Goal: Find specific page/section: Find specific page/section

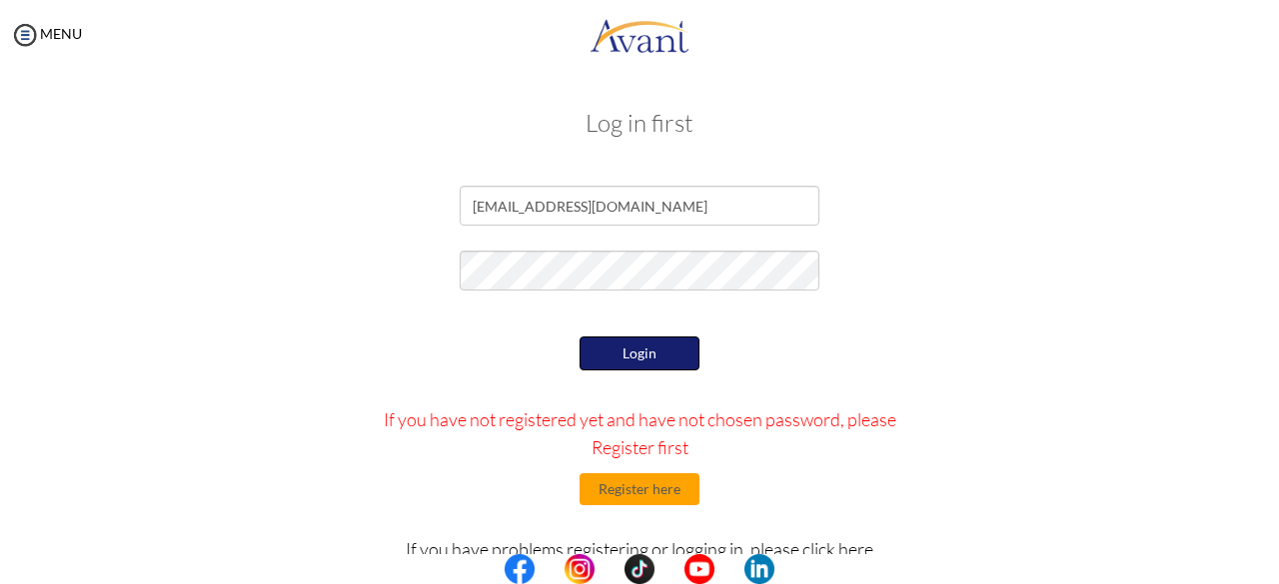
click at [665, 348] on button "Login" at bounding box center [639, 354] width 120 height 34
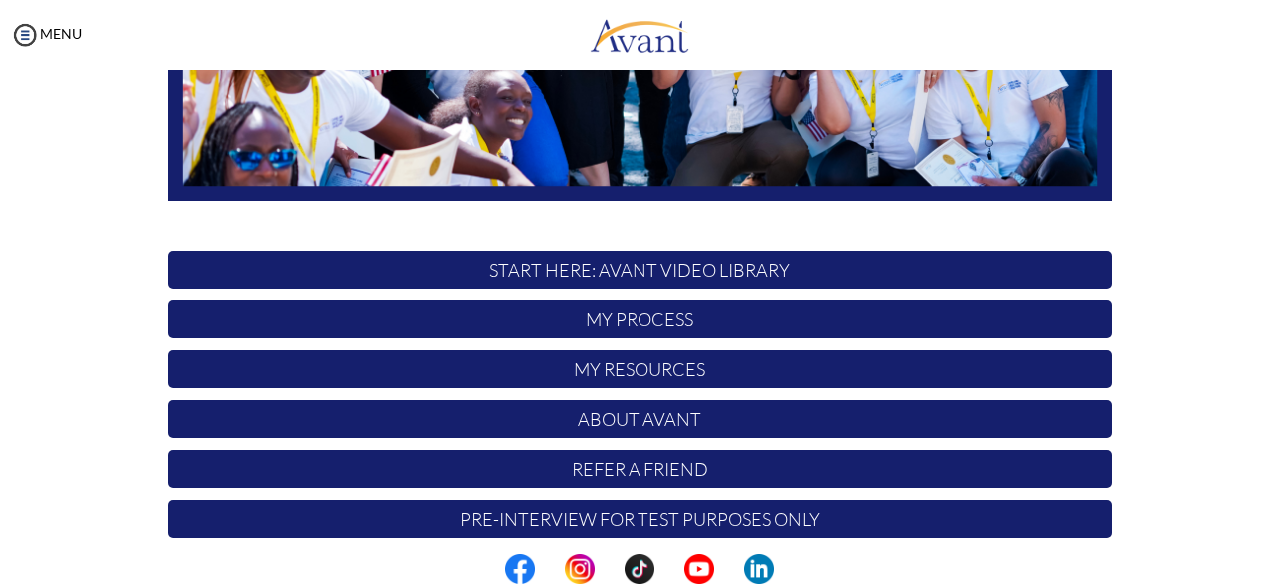
scroll to position [526, 0]
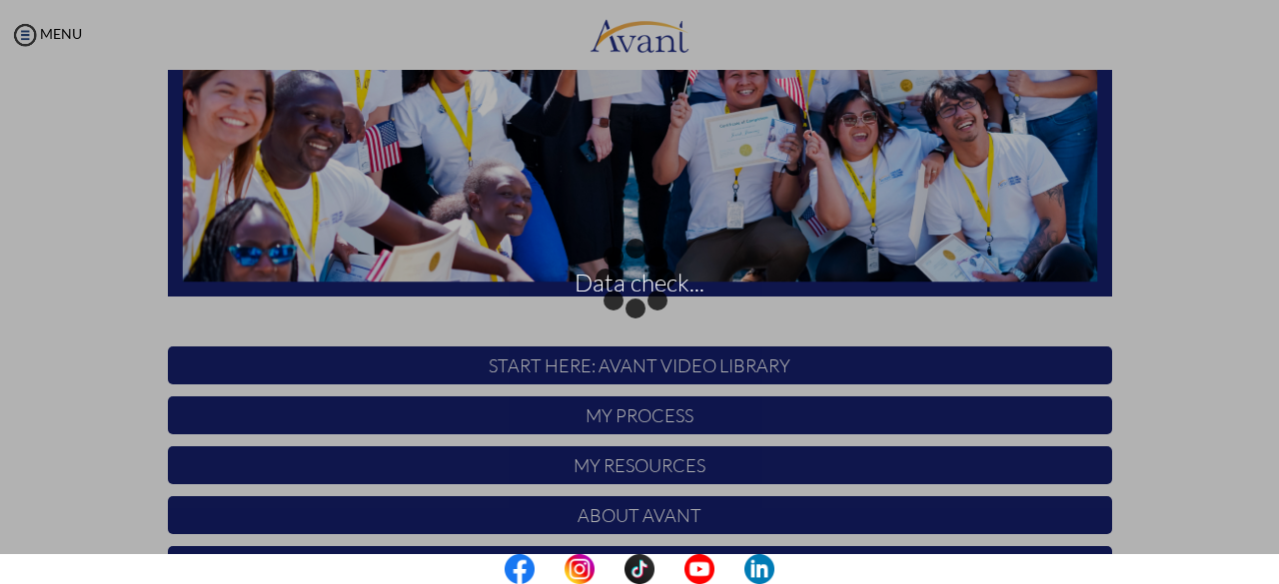
drag, startPoint x: 1271, startPoint y: 185, endPoint x: 1271, endPoint y: 391, distance: 205.8
click at [653, 307] on div "Data check..." at bounding box center [639, 293] width 28 height 28
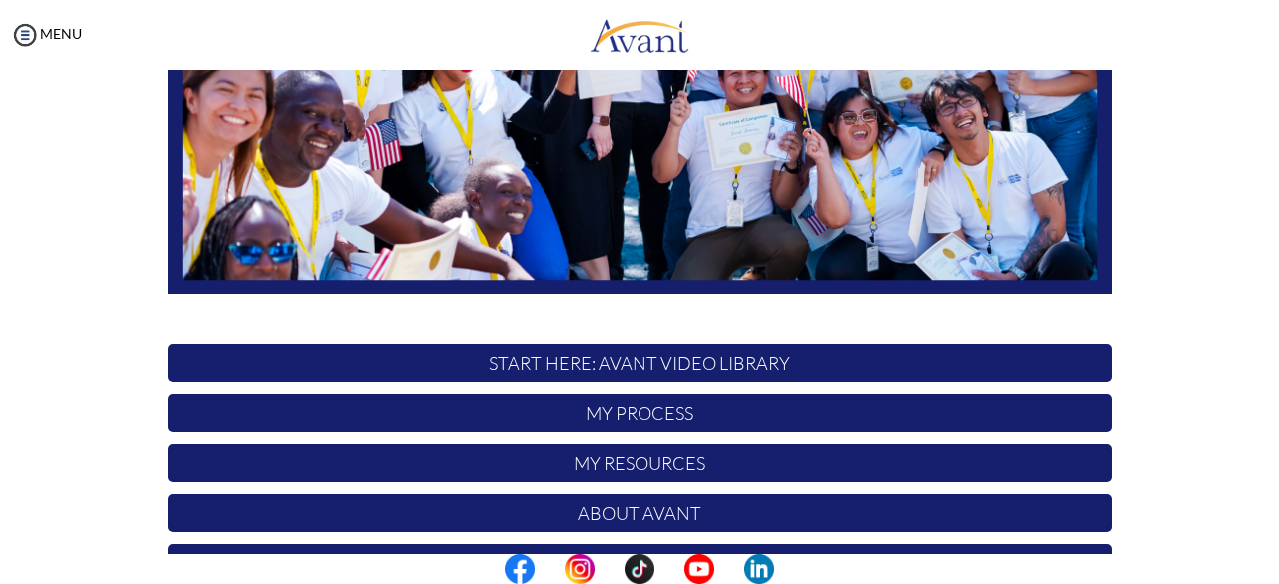
scroll to position [526, 0]
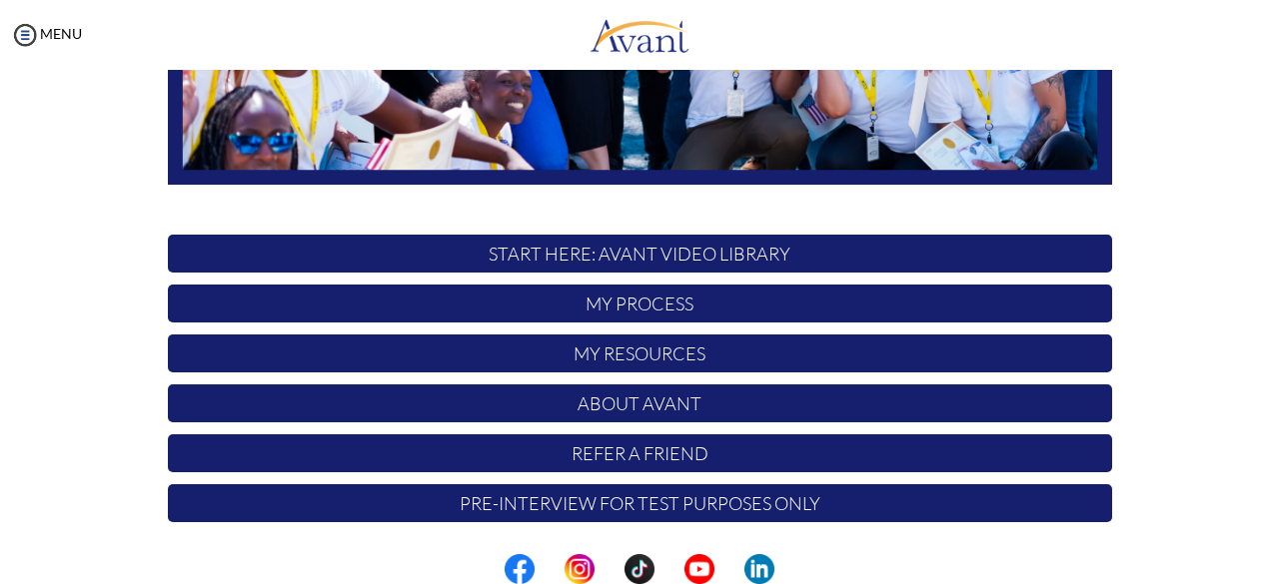
click at [601, 407] on p "About Avant" at bounding box center [640, 404] width 944 height 38
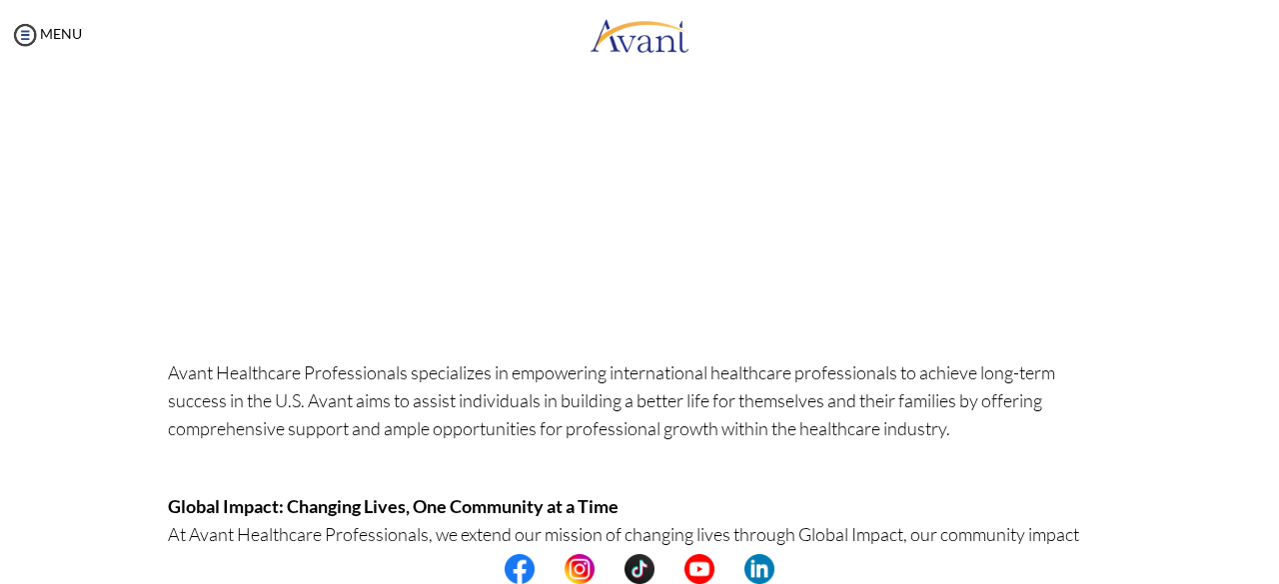
scroll to position [198, 0]
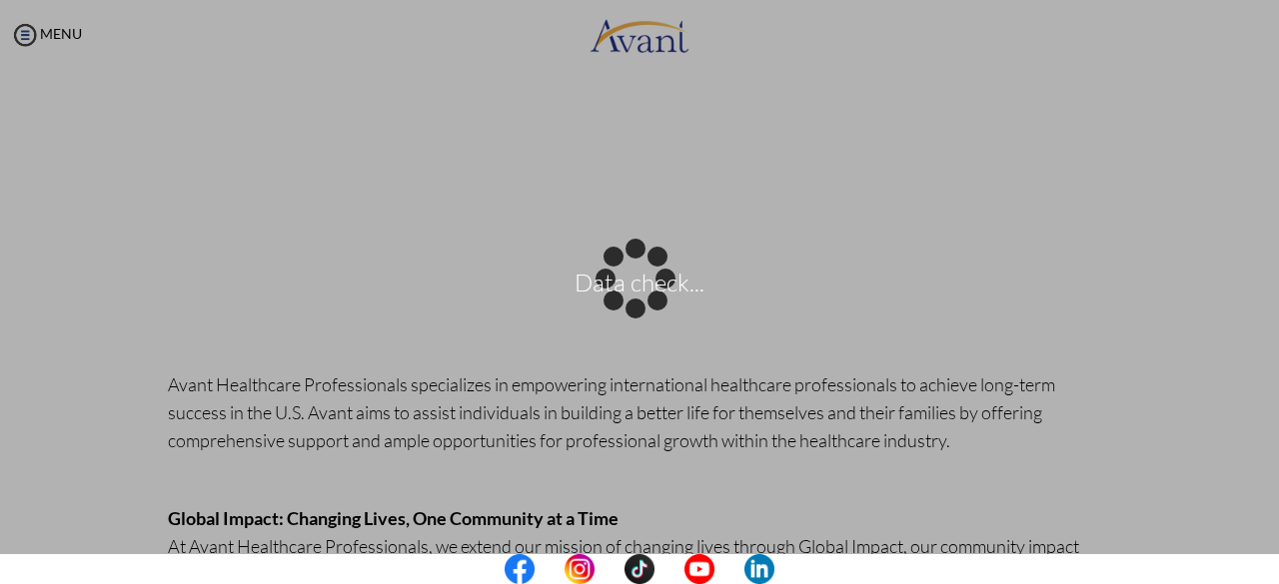
click at [624, 163] on body "Data check... Maintenance break. Please come back in 2 hours. MENU My Status Wh…" at bounding box center [639, 292] width 1279 height 584
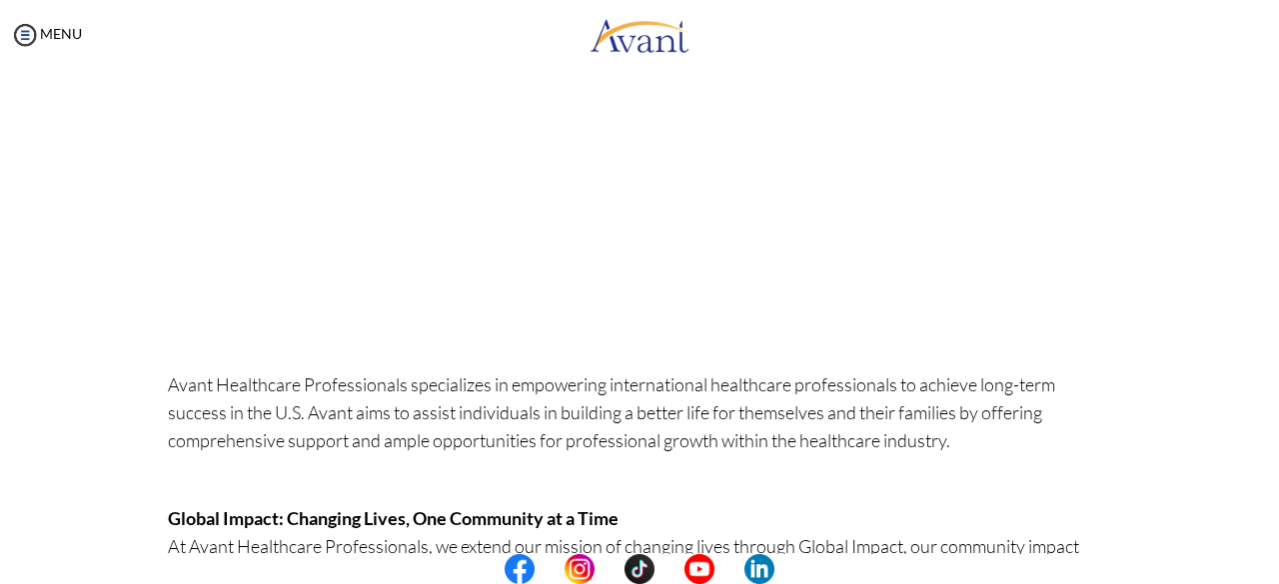
click at [780, 427] on p "Avant Healthcare Professionals specializes in empowering international healthca…" at bounding box center [640, 427] width 944 height 112
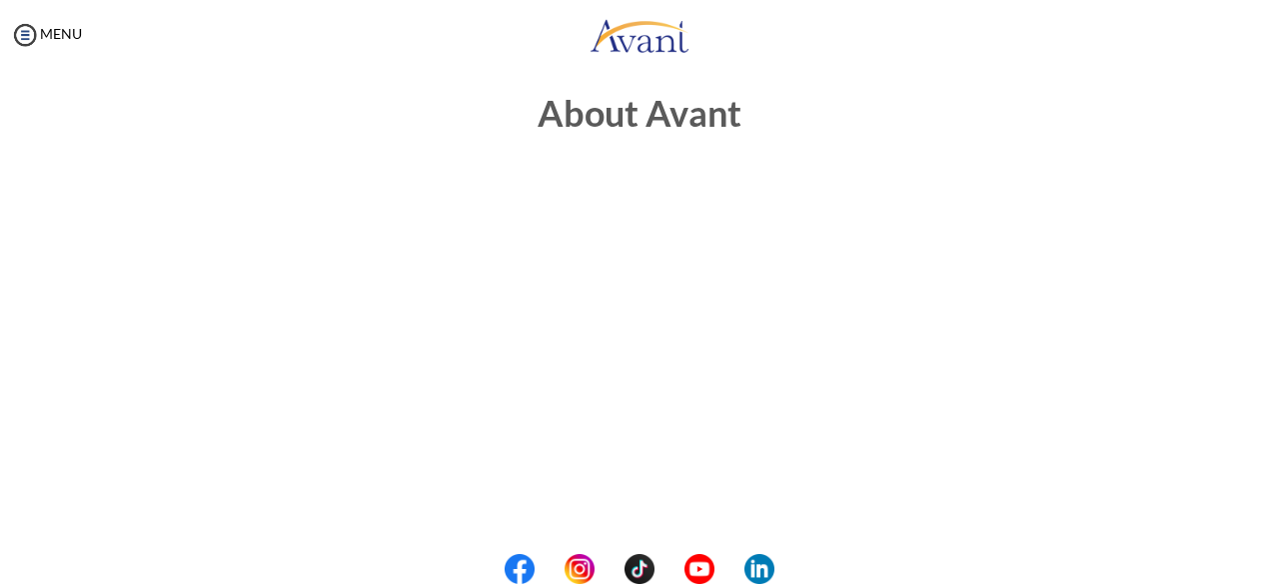
scroll to position [0, 0]
